Goal: Task Accomplishment & Management: Manage account settings

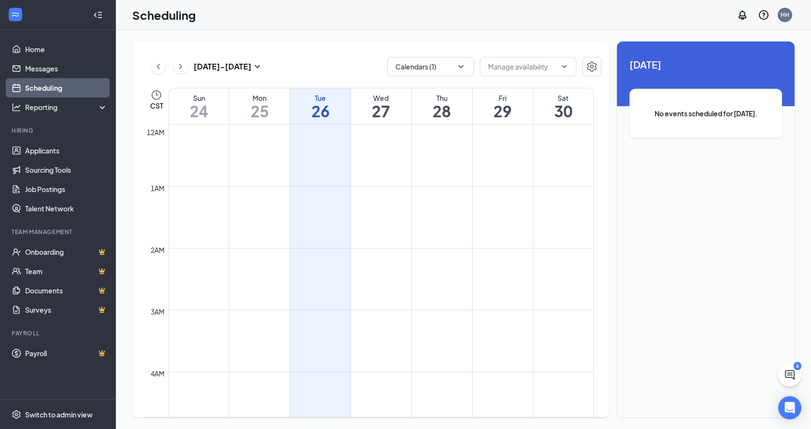
click at [83, 96] on link "Scheduling" at bounding box center [66, 87] width 83 height 19
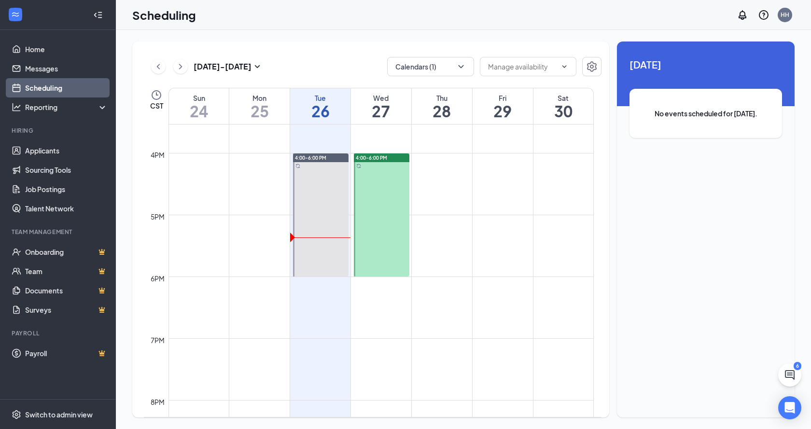
scroll to position [957, 0]
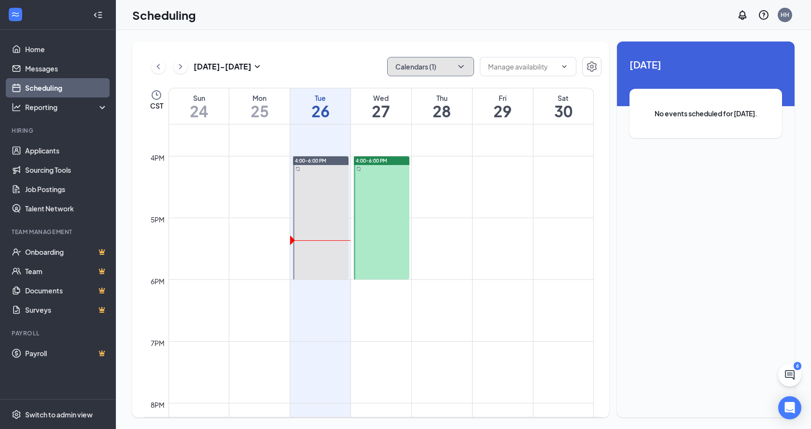
click at [413, 67] on button "Calendars (1)" at bounding box center [430, 66] width 87 height 19
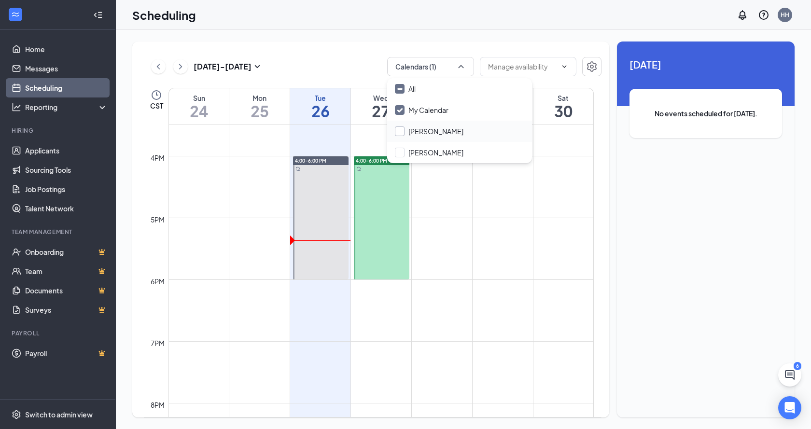
click at [416, 129] on input "[PERSON_NAME]" at bounding box center [429, 131] width 69 height 10
checkbox input "true"
click at [404, 115] on div "My Calendar" at bounding box center [459, 109] width 145 height 21
checkbox input "false"
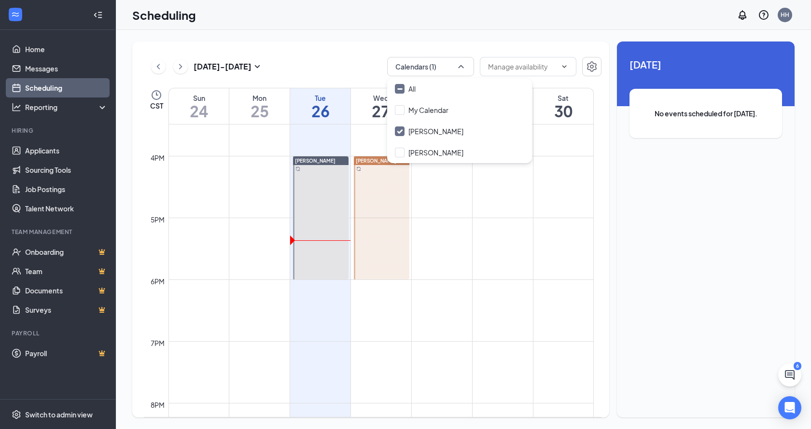
click at [315, 41] on div "[DATE] - [DATE] Calendars (1) CST Sun 24 Mon 25 Tue 26 Wed 27 Thu 28 Fri 29 Sat…" at bounding box center [370, 229] width 477 height 376
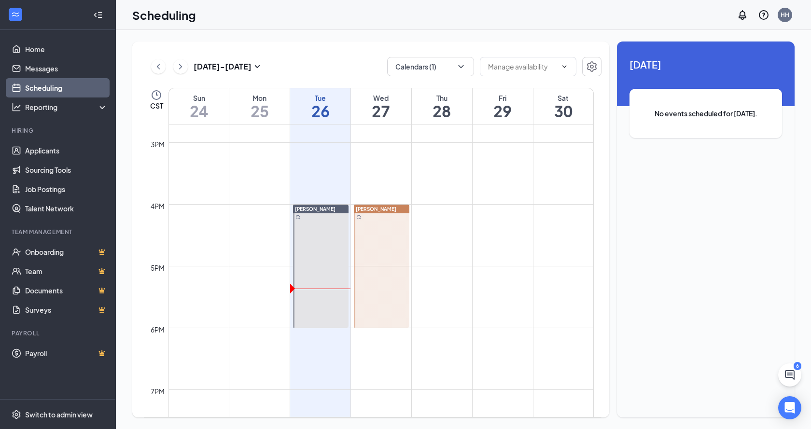
click at [398, 191] on td at bounding box center [380, 196] width 425 height 15
click at [397, 224] on div at bounding box center [381, 266] width 55 height 123
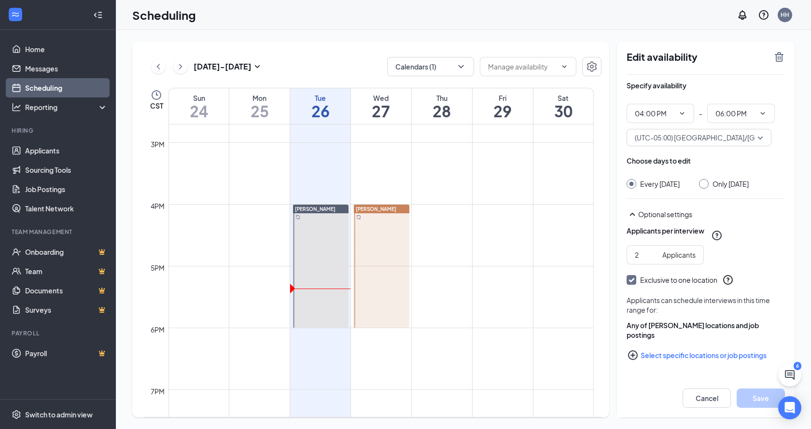
type input "04:00 PM"
type input "06:00 PM"
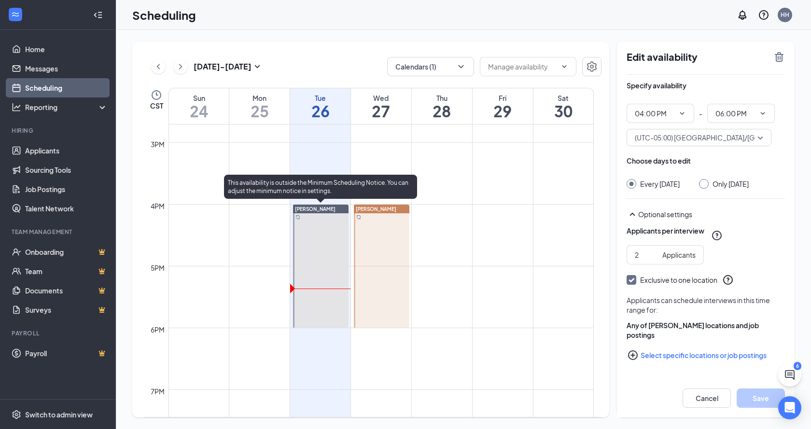
click at [341, 229] on div at bounding box center [320, 266] width 55 height 123
click at [388, 232] on div at bounding box center [381, 266] width 55 height 123
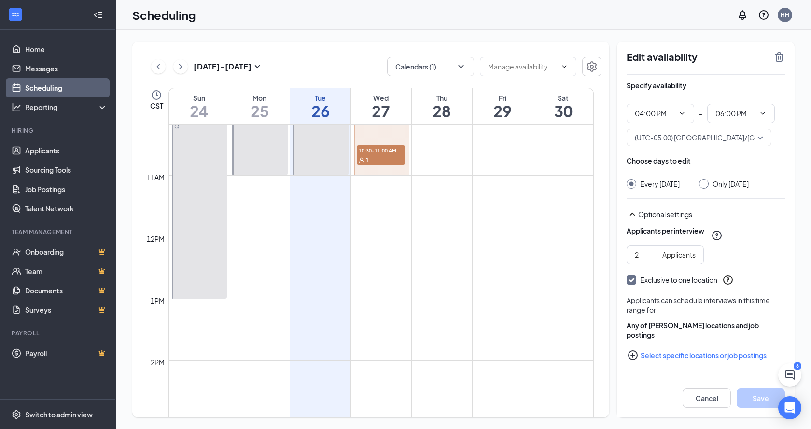
scroll to position [523, 0]
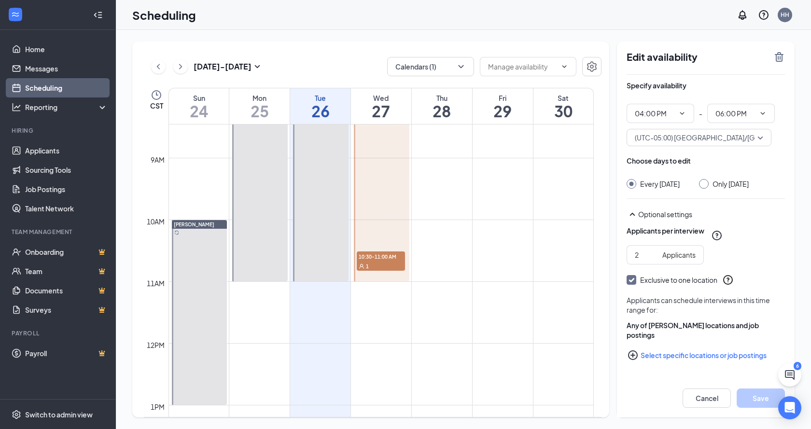
click at [386, 258] on span "10:30-11:00 AM" at bounding box center [381, 256] width 48 height 10
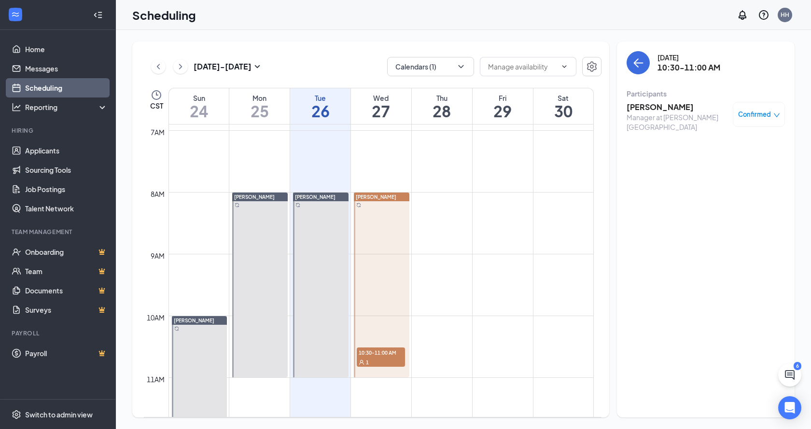
scroll to position [426, 0]
click at [184, 66] on icon "ChevronRight" at bounding box center [181, 67] width 10 height 12
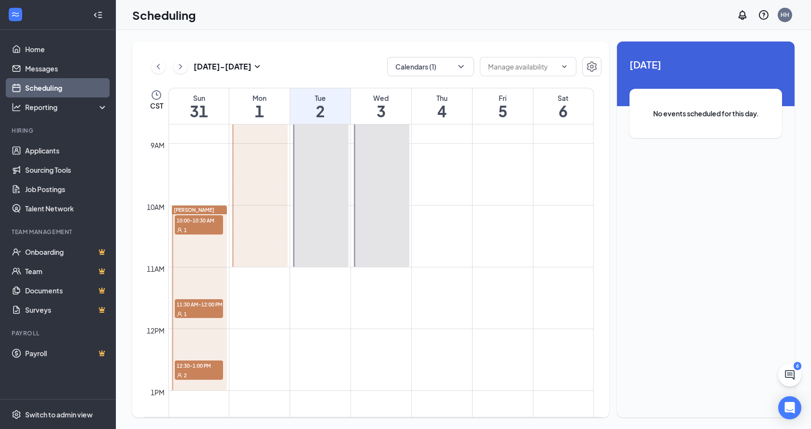
scroll to position [523, 0]
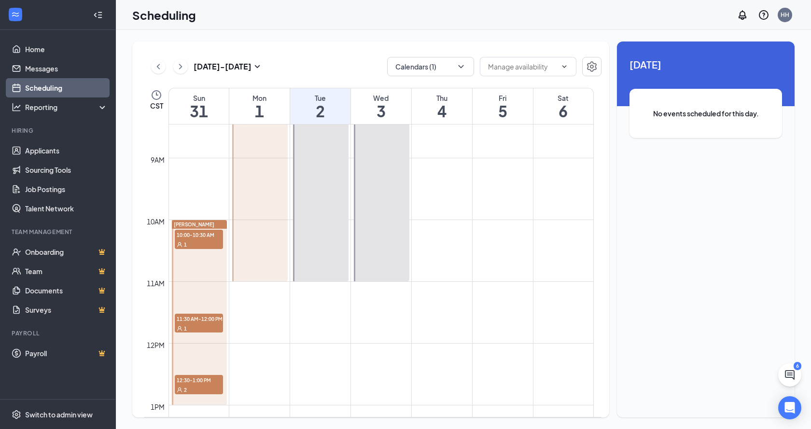
click at [203, 234] on span "10:00-10:30 AM" at bounding box center [199, 235] width 48 height 10
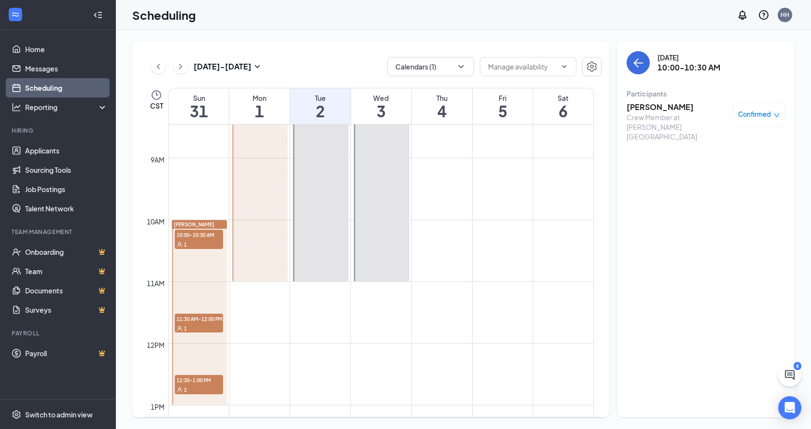
click at [202, 317] on span "11:30 AM-12:00 PM" at bounding box center [199, 319] width 48 height 10
click at [203, 382] on span "12:30-1:00 PM" at bounding box center [199, 380] width 48 height 10
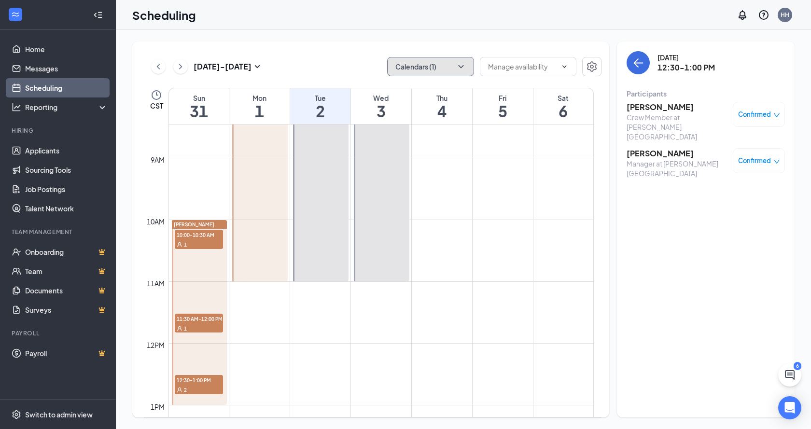
click at [465, 61] on button "Calendars (1)" at bounding box center [430, 66] width 87 height 19
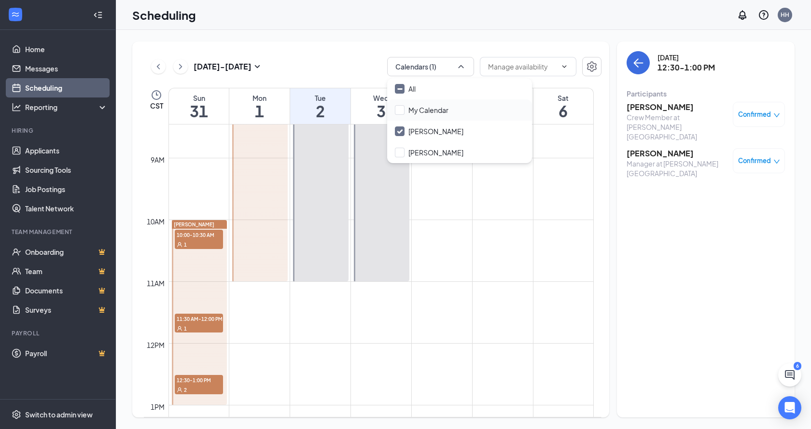
click at [389, 112] on div "My Calendar" at bounding box center [459, 109] width 145 height 21
click at [401, 114] on input "My Calendar" at bounding box center [422, 110] width 54 height 10
checkbox input "false"
click at [399, 130] on input "[PERSON_NAME]" at bounding box center [429, 131] width 69 height 10
checkbox input "true"
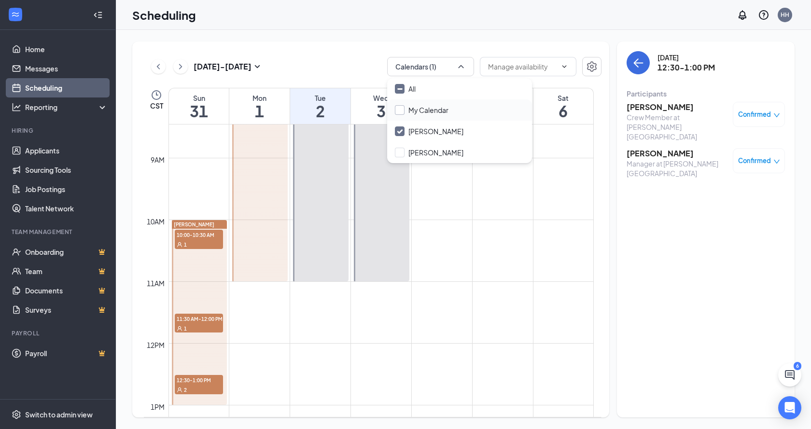
checkbox input "true"
checkbox input "false"
click at [404, 110] on input "My Calendar" at bounding box center [422, 110] width 54 height 10
checkbox input "true"
